Goal: Transaction & Acquisition: Purchase product/service

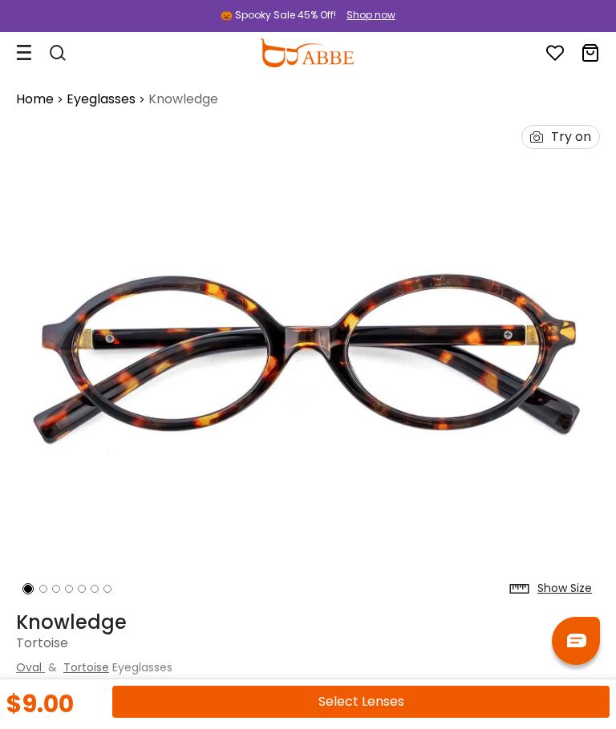
click at [20, 57] on icon at bounding box center [24, 52] width 16 height 17
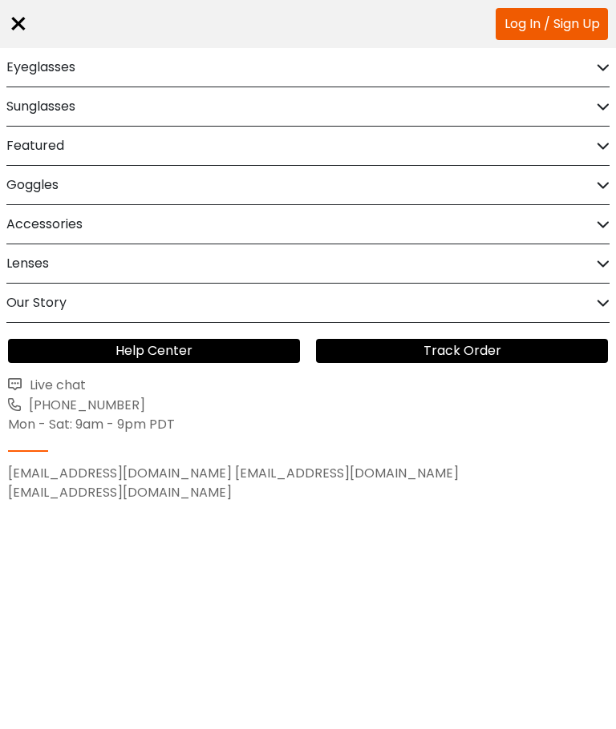
click at [14, 65] on h2 "Eyeglasses" at bounding box center [40, 67] width 69 height 38
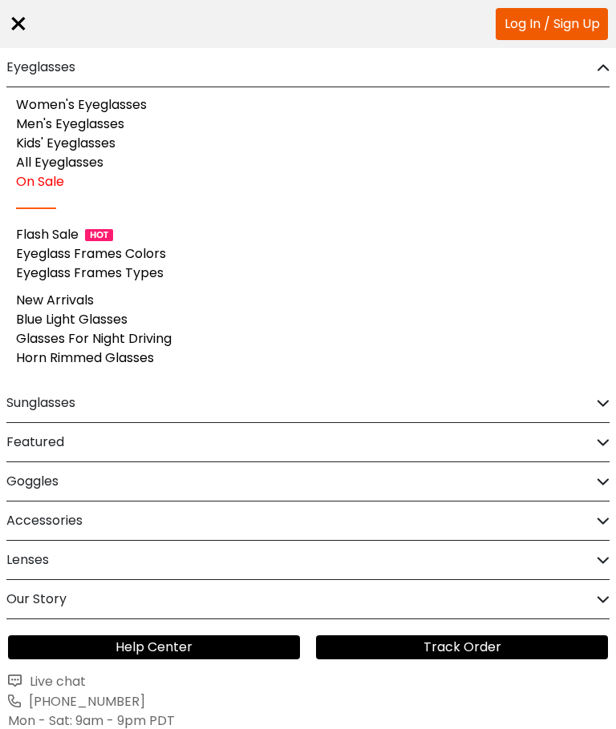
click at [212, 243] on div "Flash Sale" at bounding box center [307, 234] width 583 height 19
click at [30, 107] on link "Women's Eyeglasses" at bounding box center [81, 104] width 131 height 18
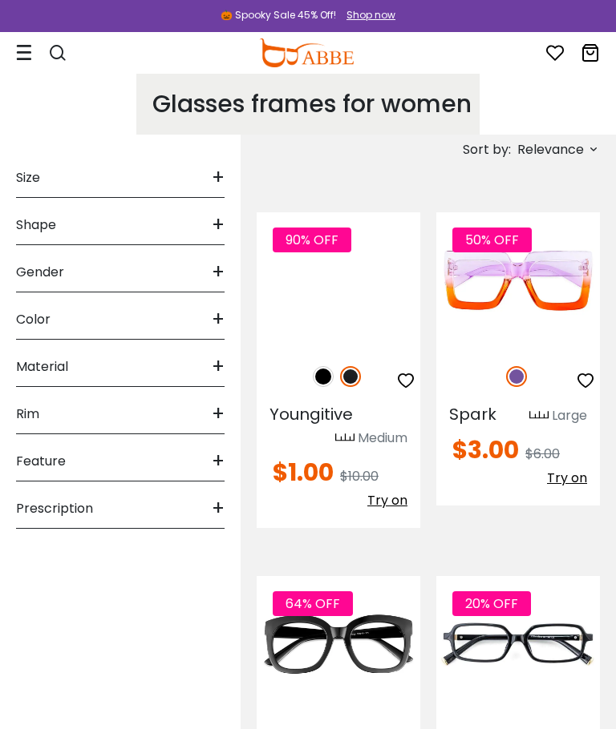
click at [22, 221] on span "Shape" at bounding box center [36, 225] width 40 height 38
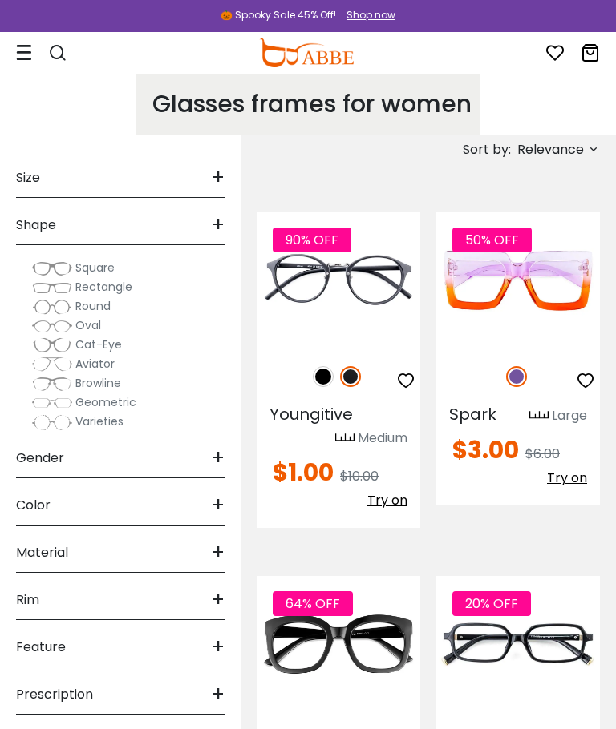
click at [80, 347] on span "Cat-Eye" at bounding box center [98, 345] width 46 height 16
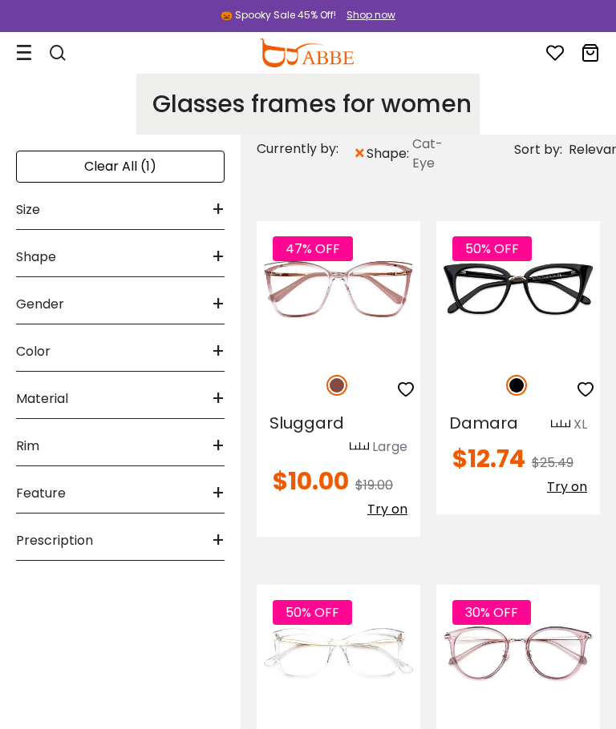
click at [29, 260] on span "Shape" at bounding box center [36, 257] width 40 height 38
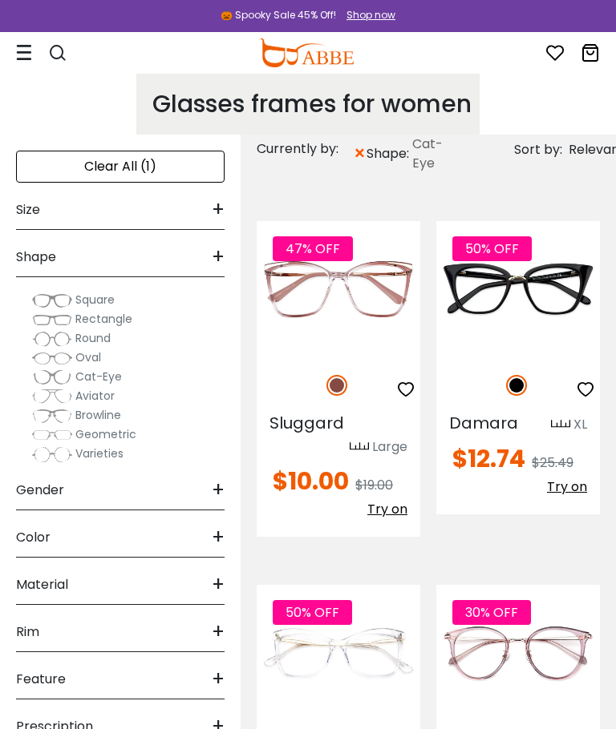
click at [83, 421] on span "Browline" at bounding box center [98, 415] width 46 height 16
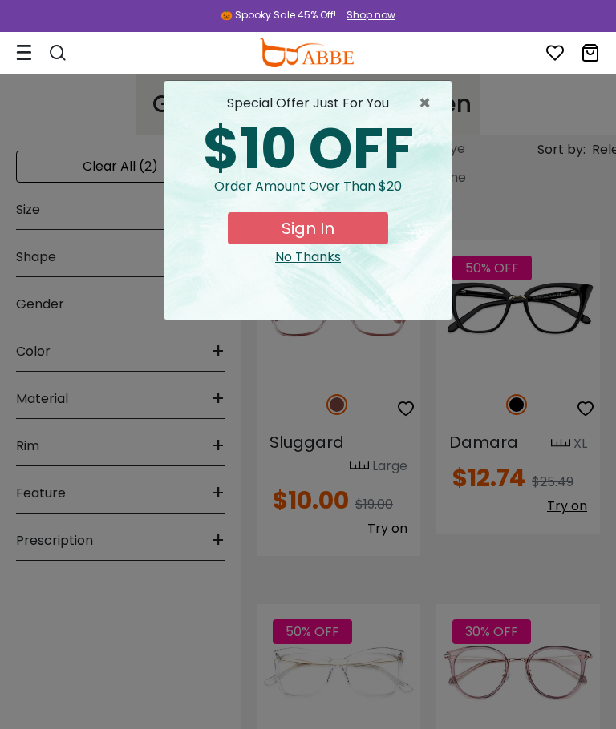
click at [27, 345] on div "× special offer just for you $10 OFF Order amount over than $20 Sign In No Than…" at bounding box center [308, 364] width 616 height 729
click at [422, 103] on span "×" at bounding box center [428, 103] width 20 height 19
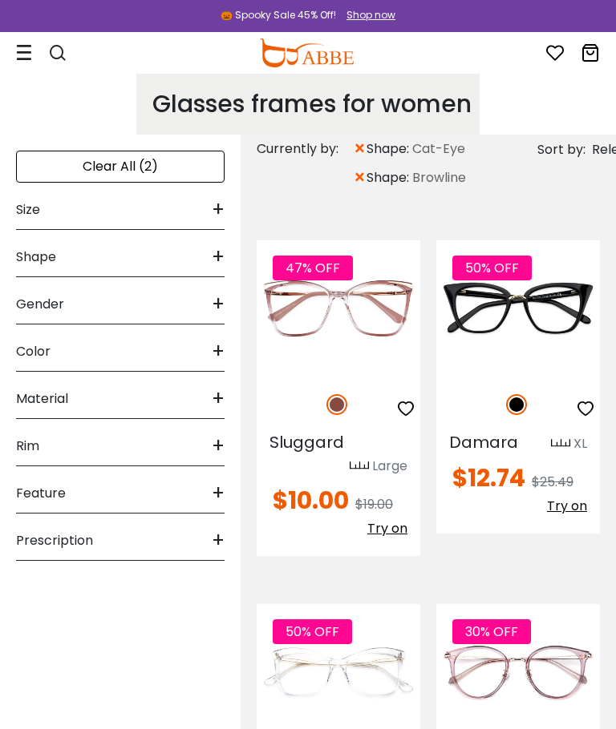
click at [22, 352] on span "Color" at bounding box center [33, 352] width 34 height 38
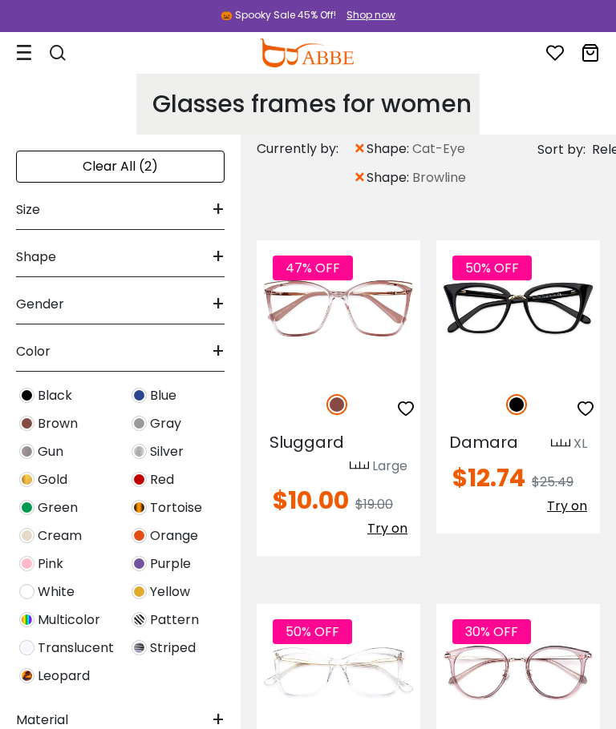
click at [31, 563] on img at bounding box center [26, 563] width 15 height 15
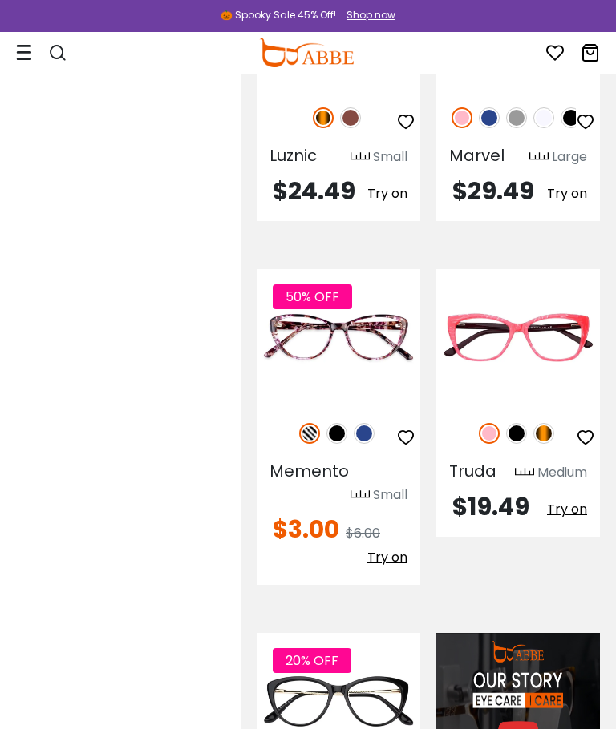
scroll to position [1317, 0]
